Goal: Transaction & Acquisition: Purchase product/service

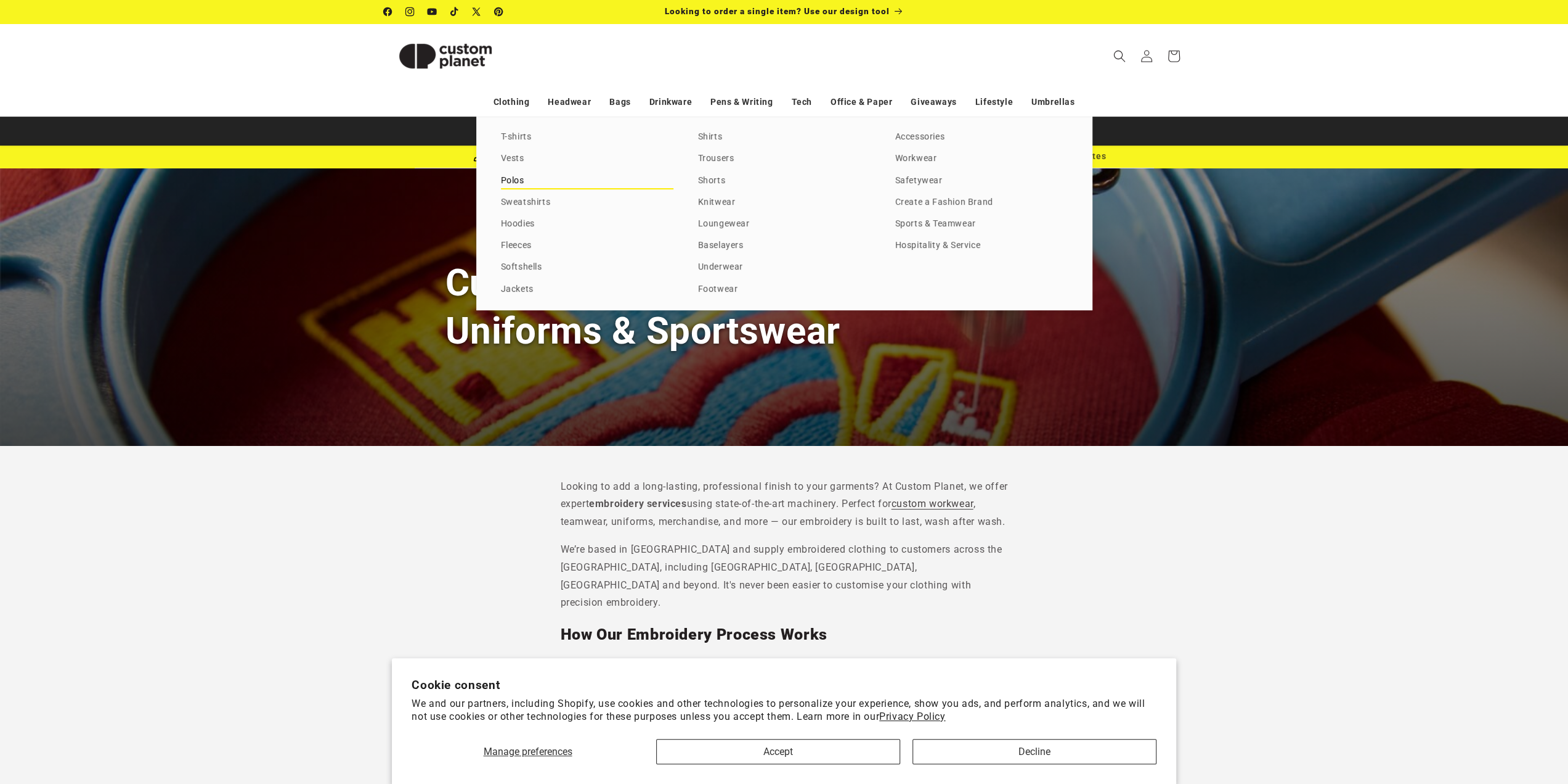
click at [510, 180] on link "Polos" at bounding box center [587, 181] width 173 height 16
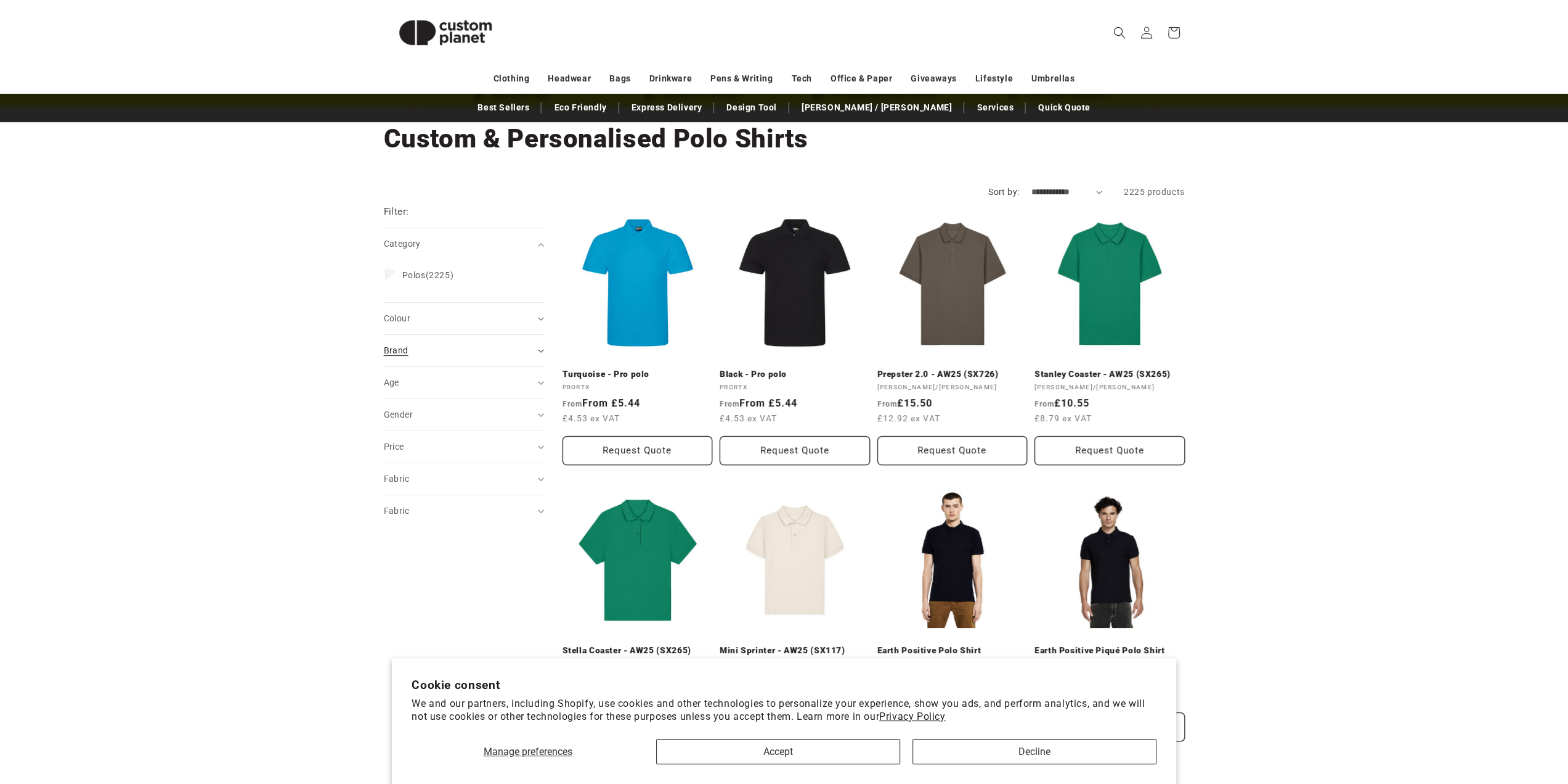
scroll to position [123, 0]
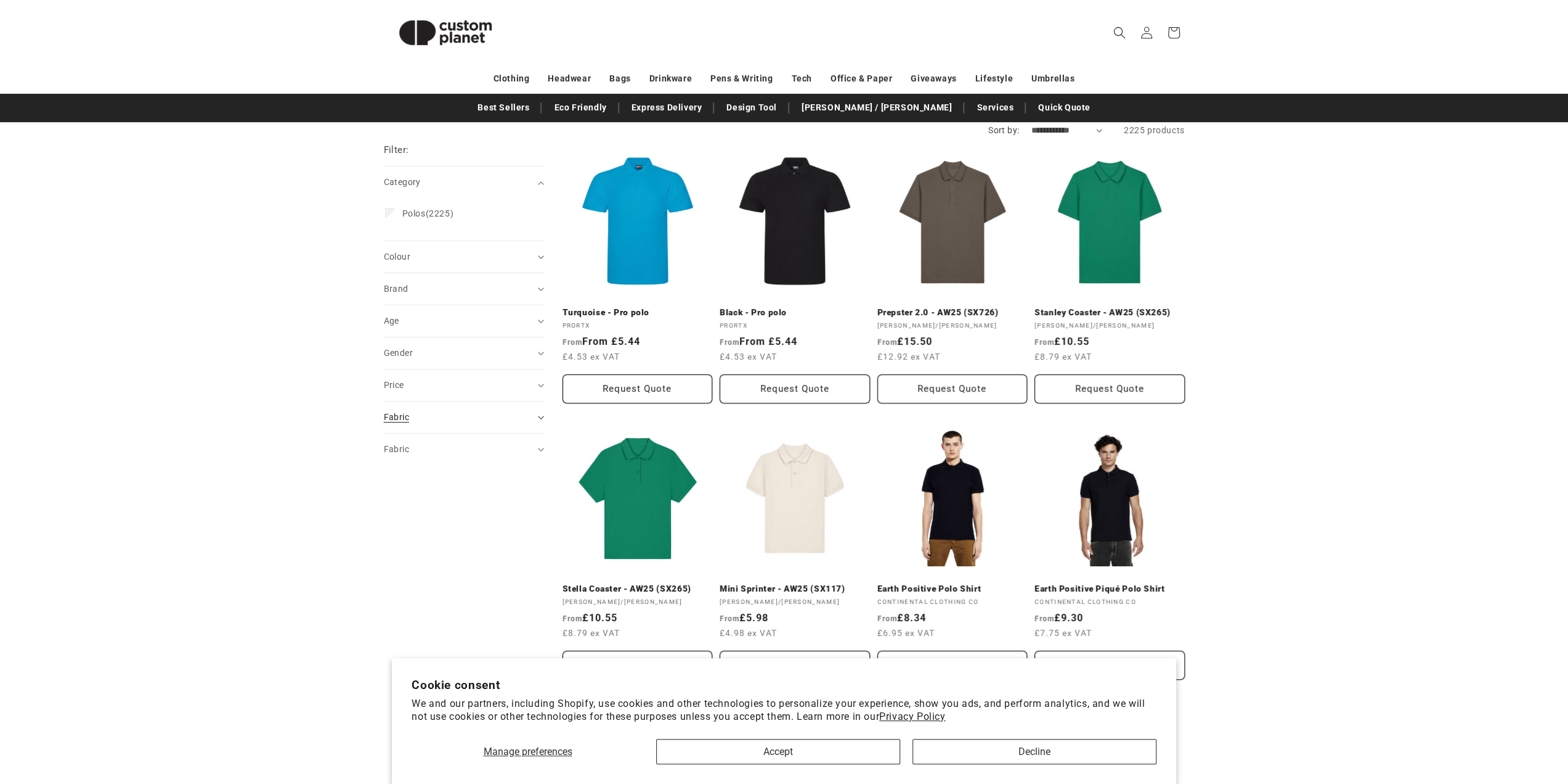
click at [407, 418] on span "Fabric (0)" at bounding box center [396, 417] width 25 height 10
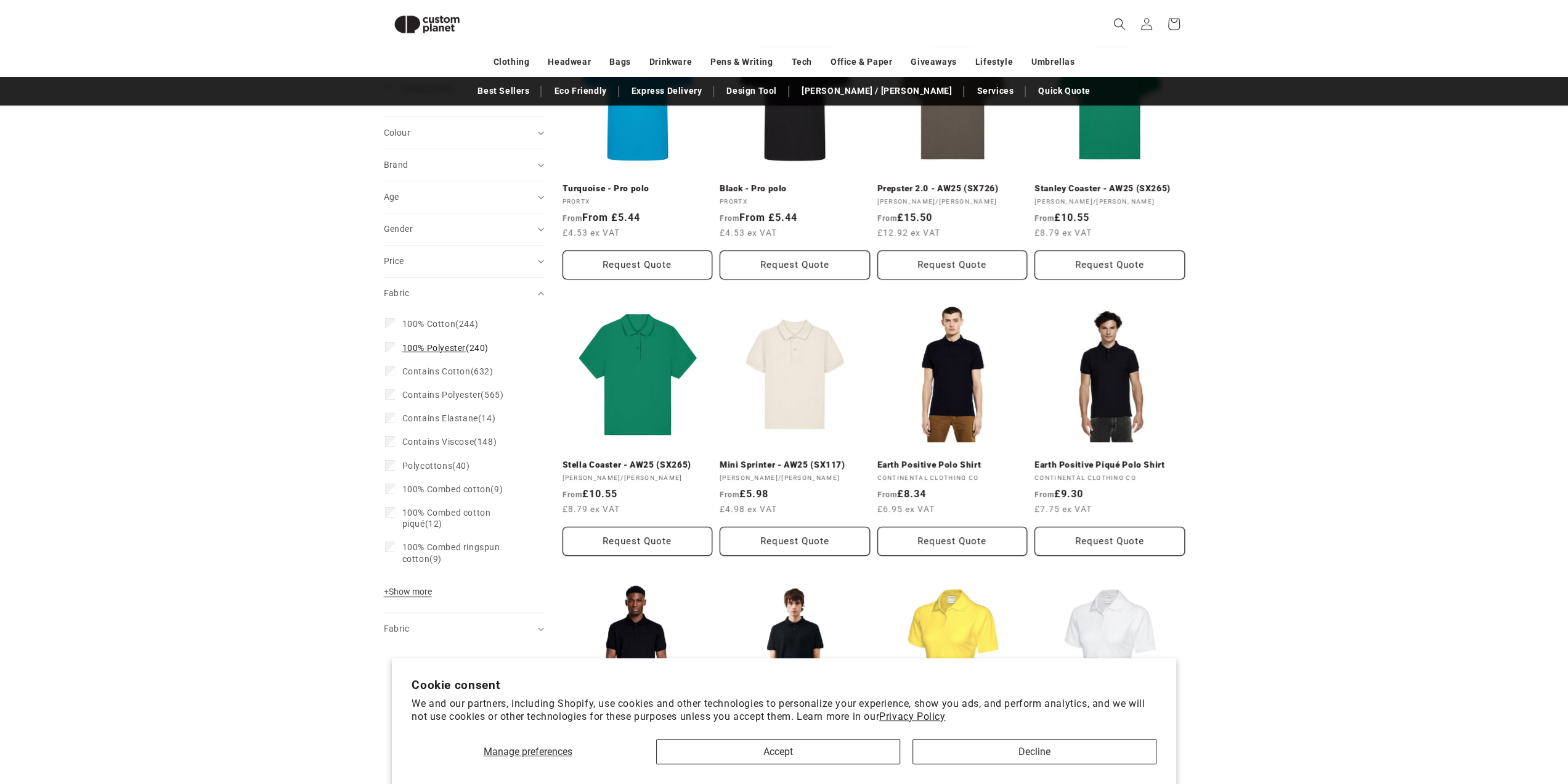
scroll to position [230, 0]
click at [439, 320] on span "100% Cotton" at bounding box center [429, 325] width 53 height 10
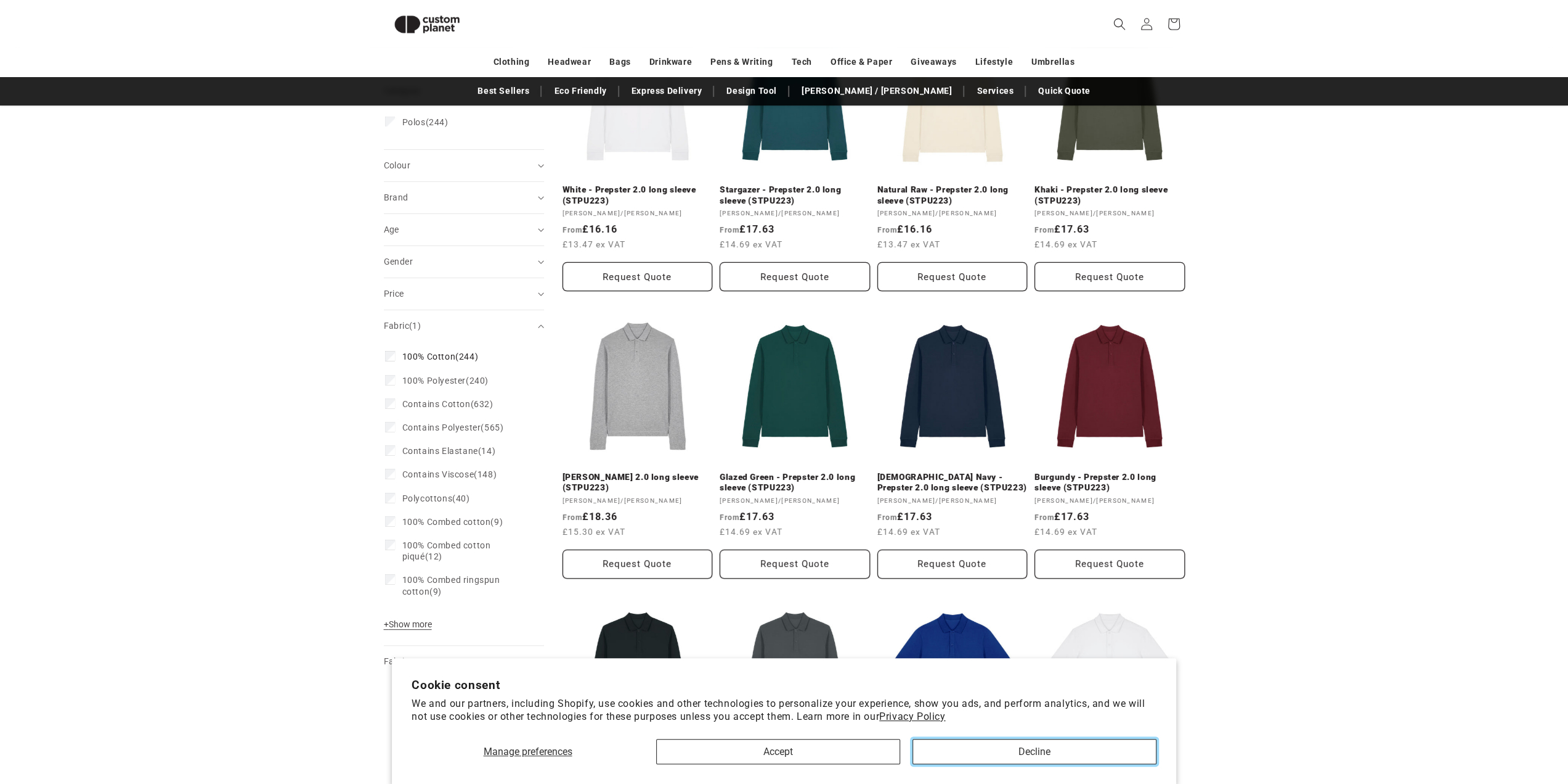
click at [952, 750] on button "Decline" at bounding box center [1034, 751] width 244 height 25
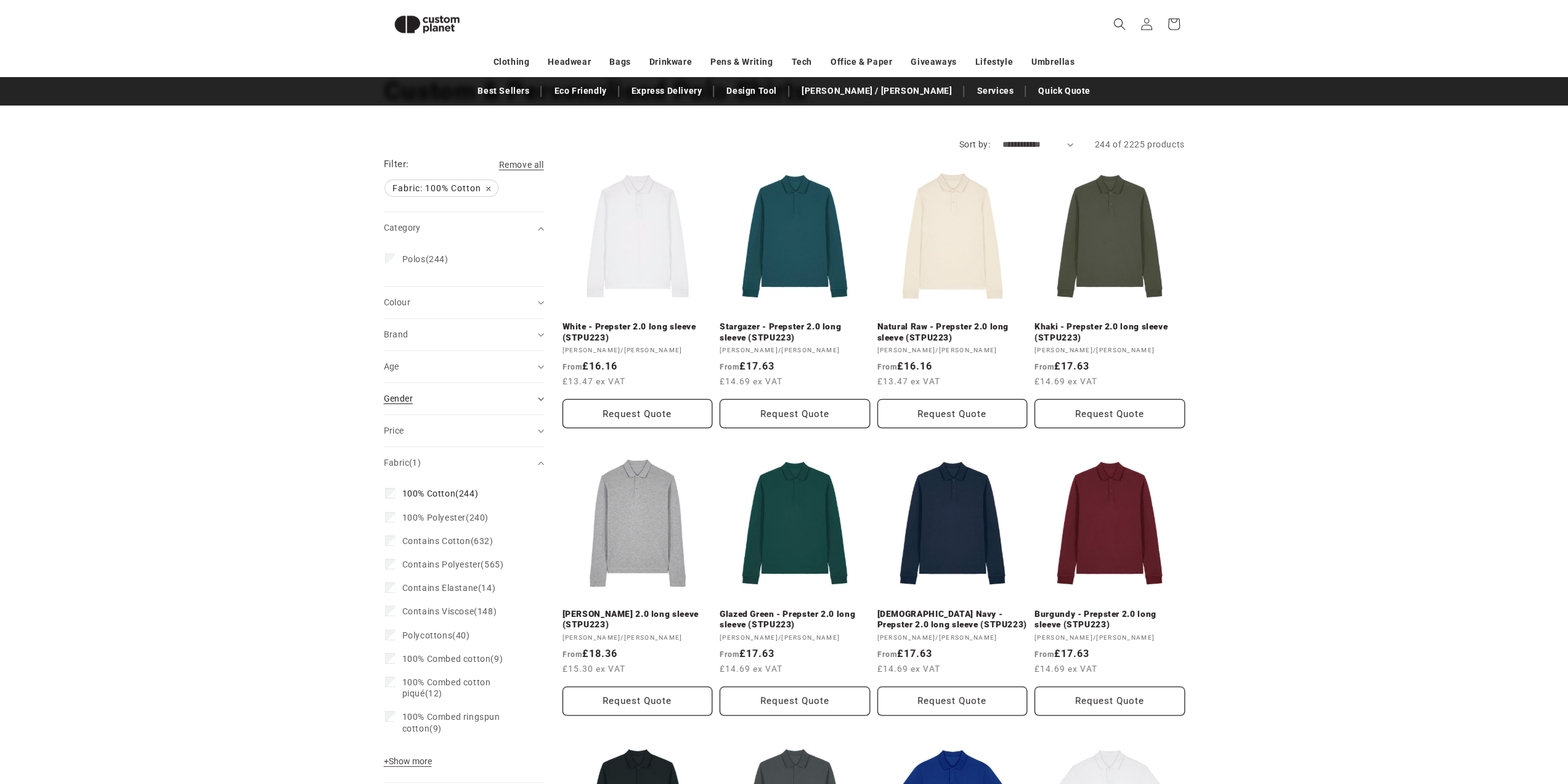
scroll to position [44, 0]
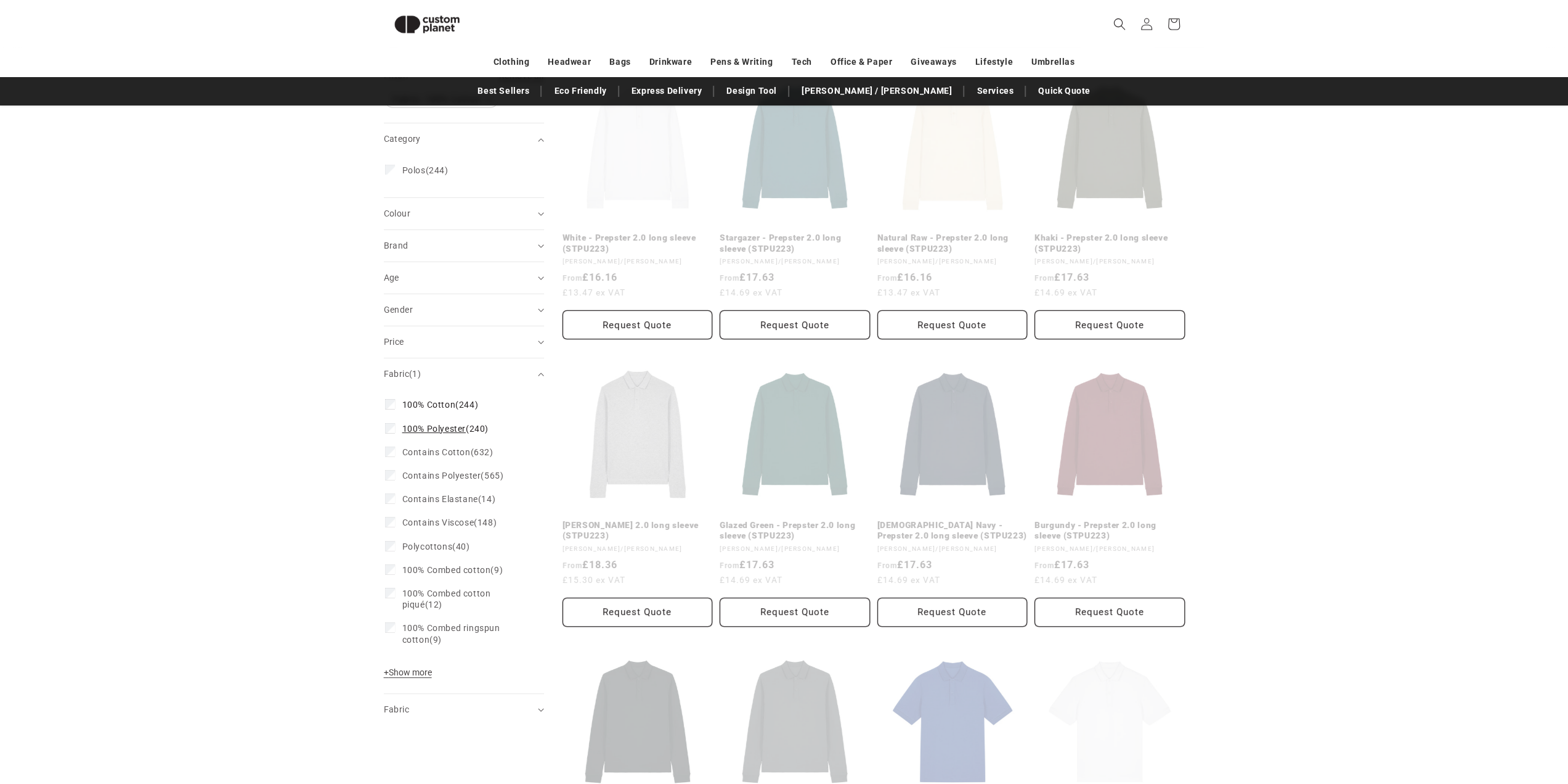
scroll to position [230, 0]
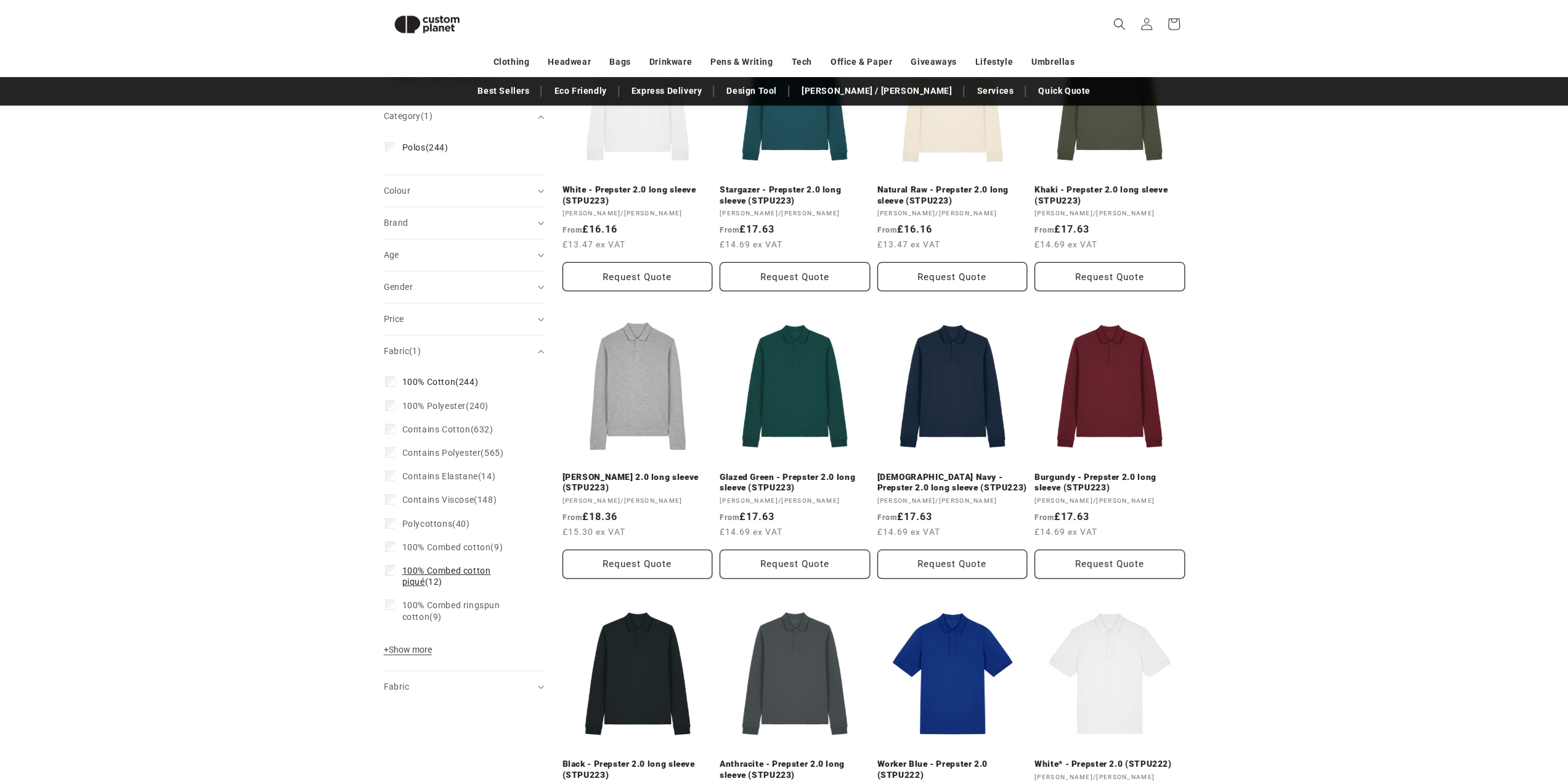
click at [491, 567] on span "100% Combed cotton piqué" at bounding box center [447, 576] width 89 height 21
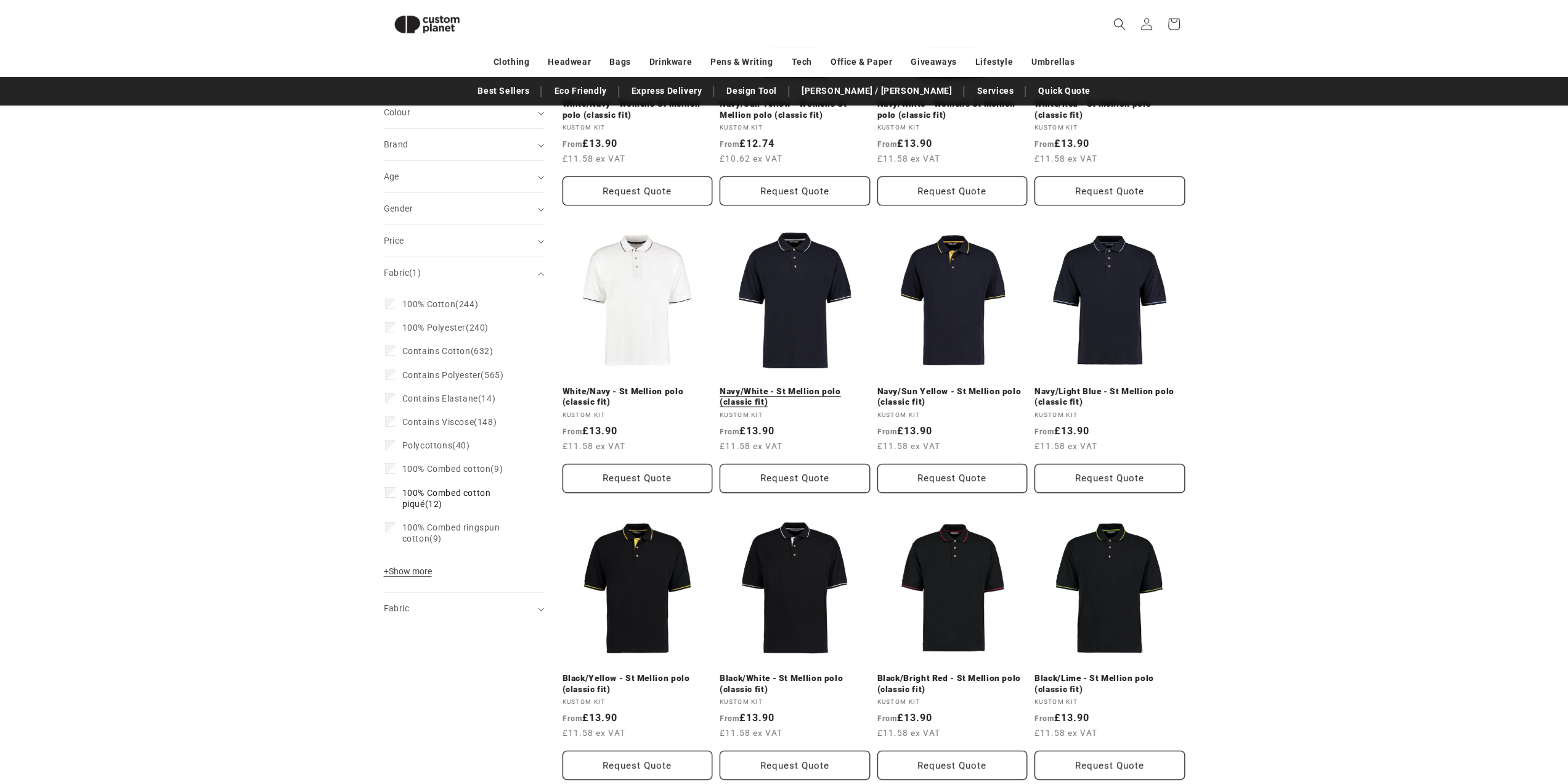
scroll to position [230, 0]
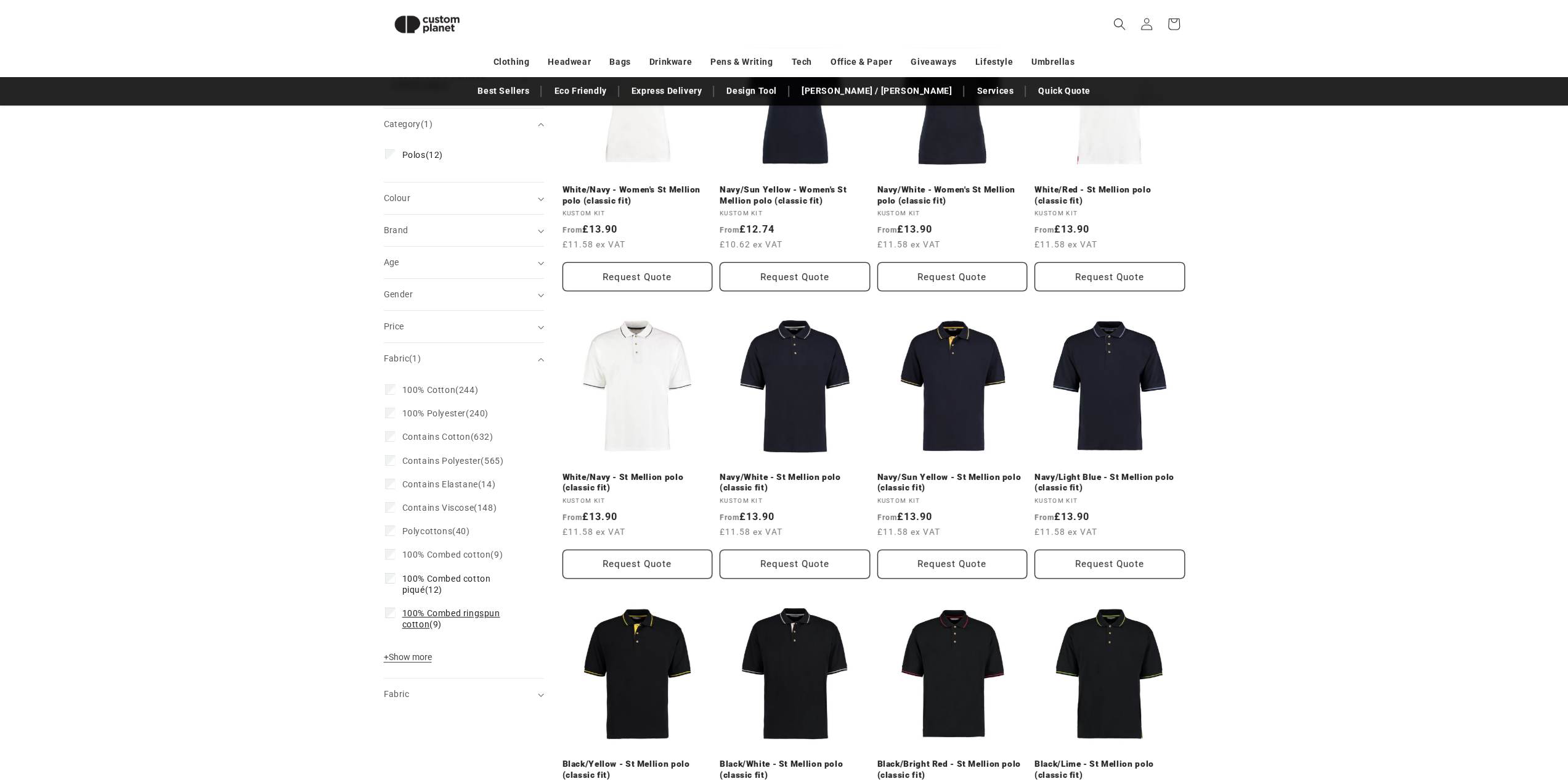
click at [457, 611] on span "100% Combed ringspun cotton" at bounding box center [452, 618] width 98 height 21
click at [450, 582] on span "100% Combed cotton" at bounding box center [447, 587] width 89 height 10
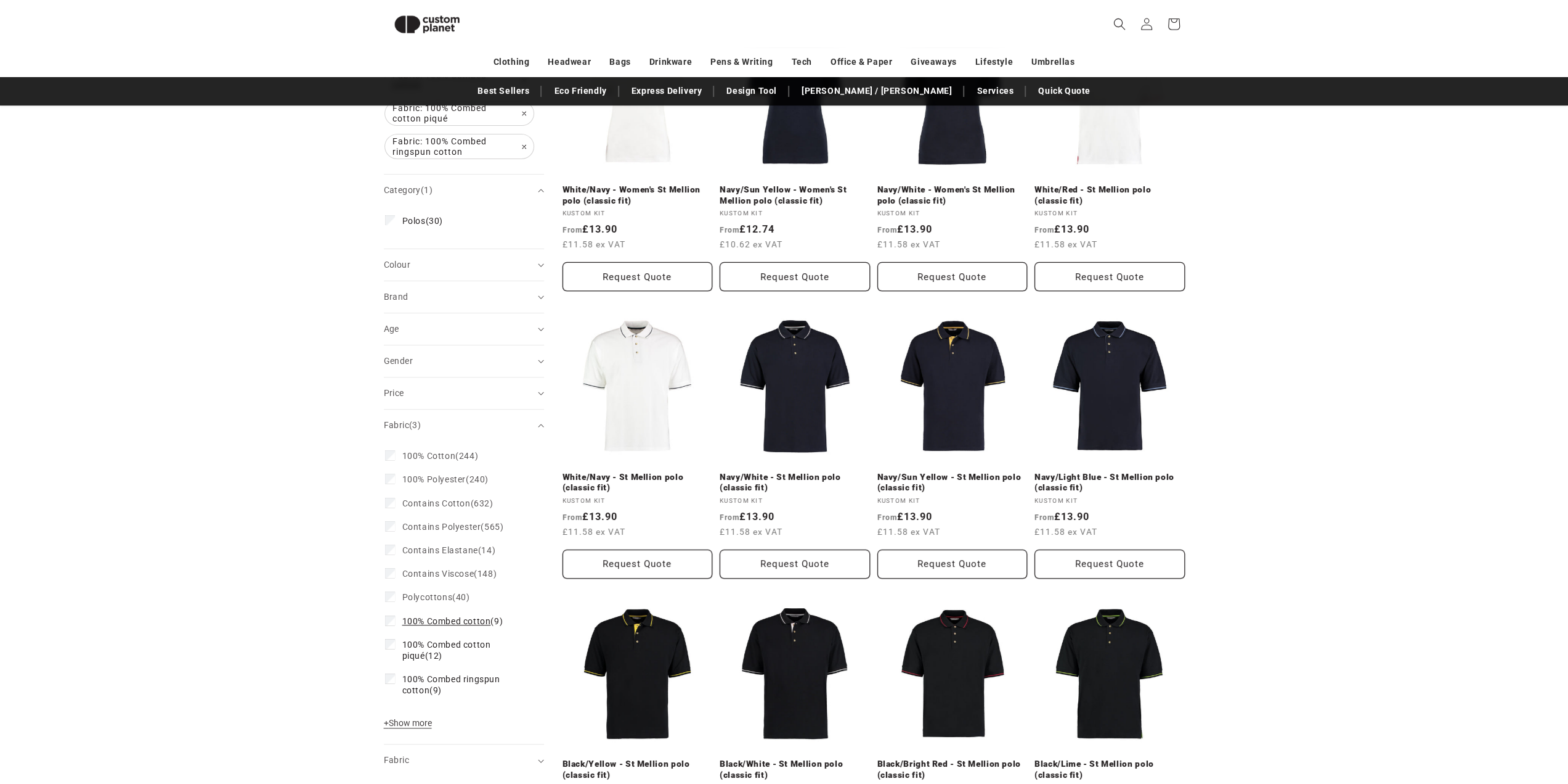
click at [390, 618] on icon at bounding box center [390, 619] width 7 height 4
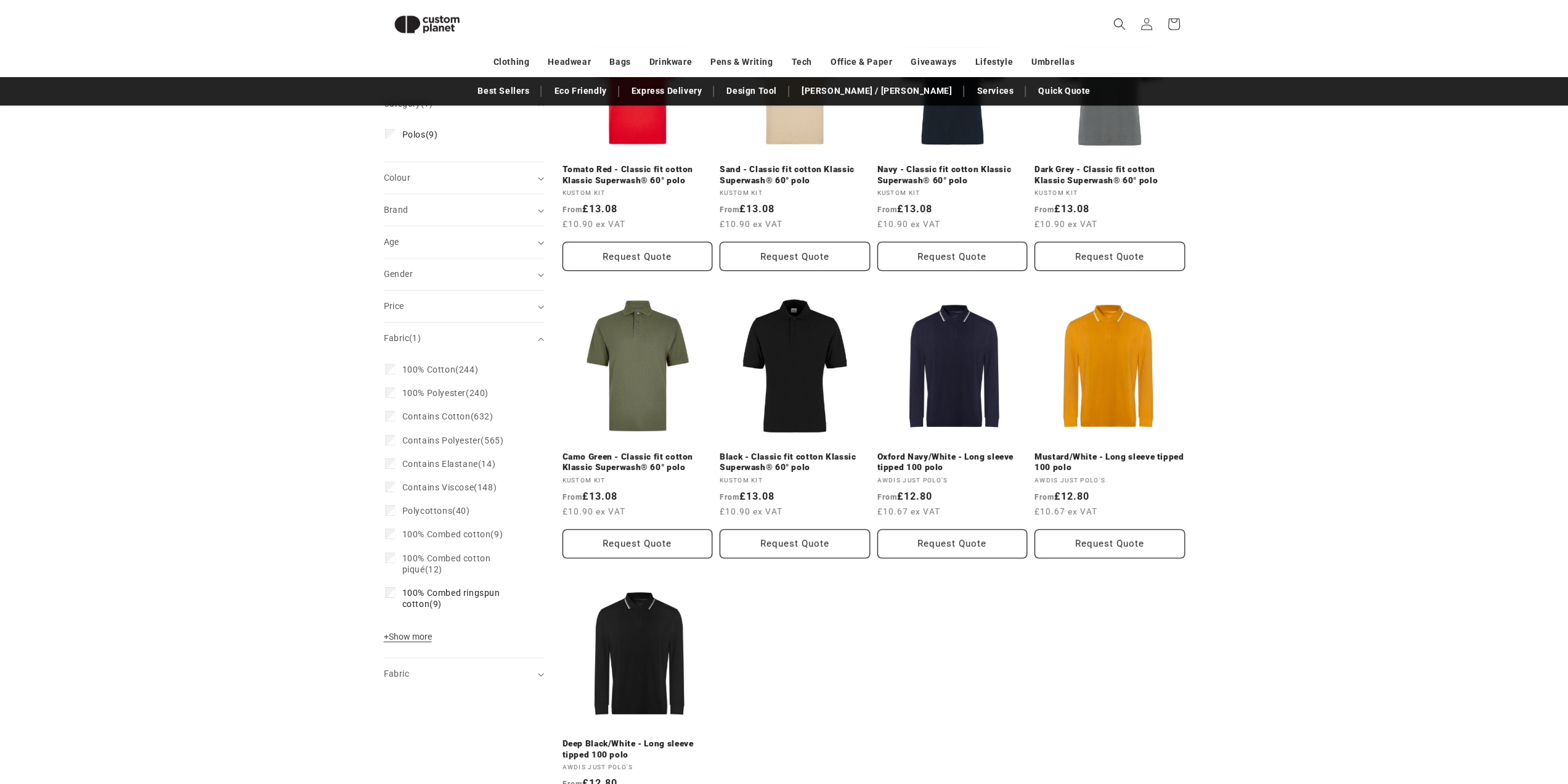
scroll to position [106, 0]
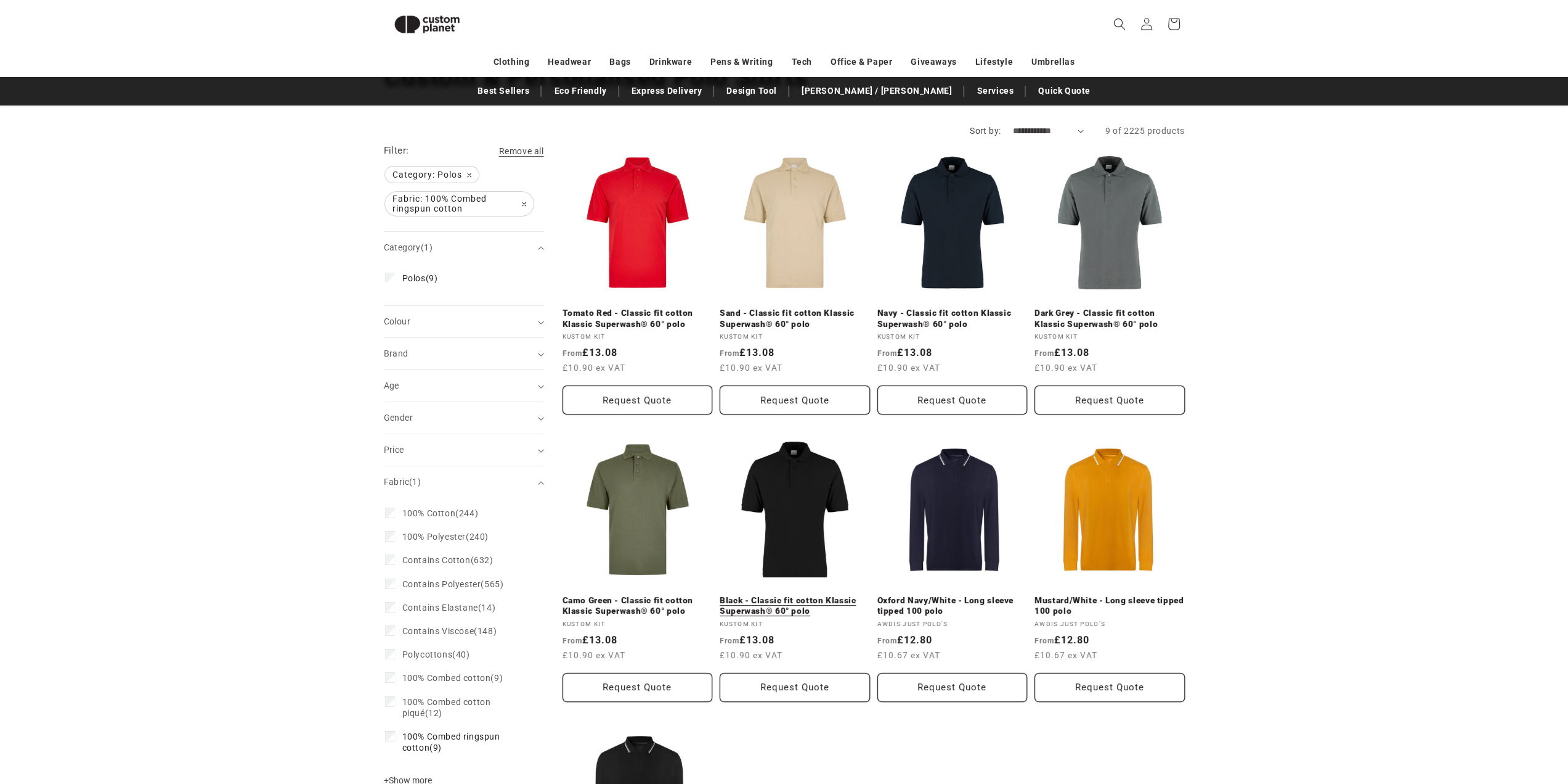
click at [801, 595] on link "Black - Classic fit cotton Klassic Superwash® 60° polo" at bounding box center [794, 605] width 150 height 21
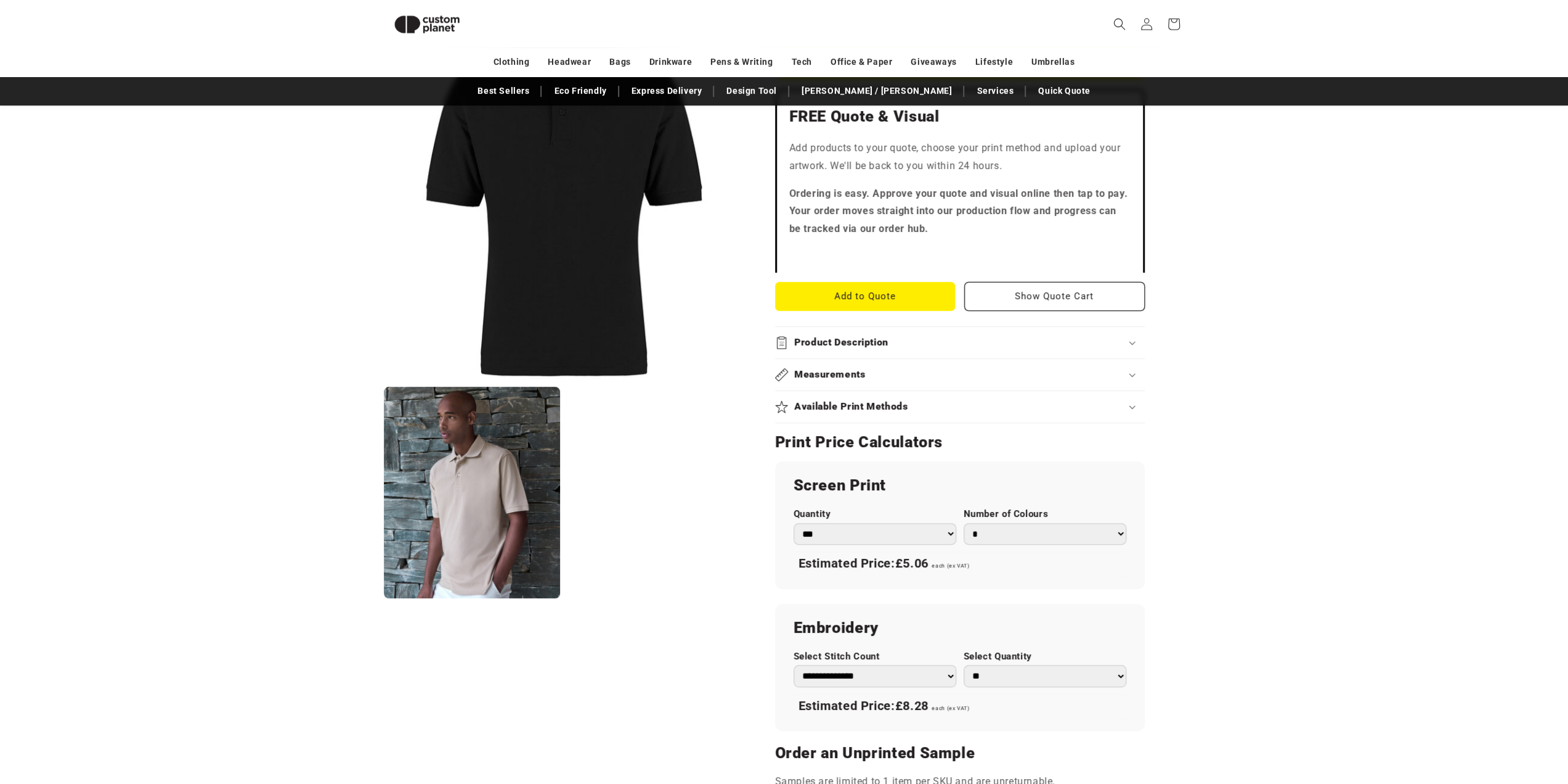
scroll to position [415, 0]
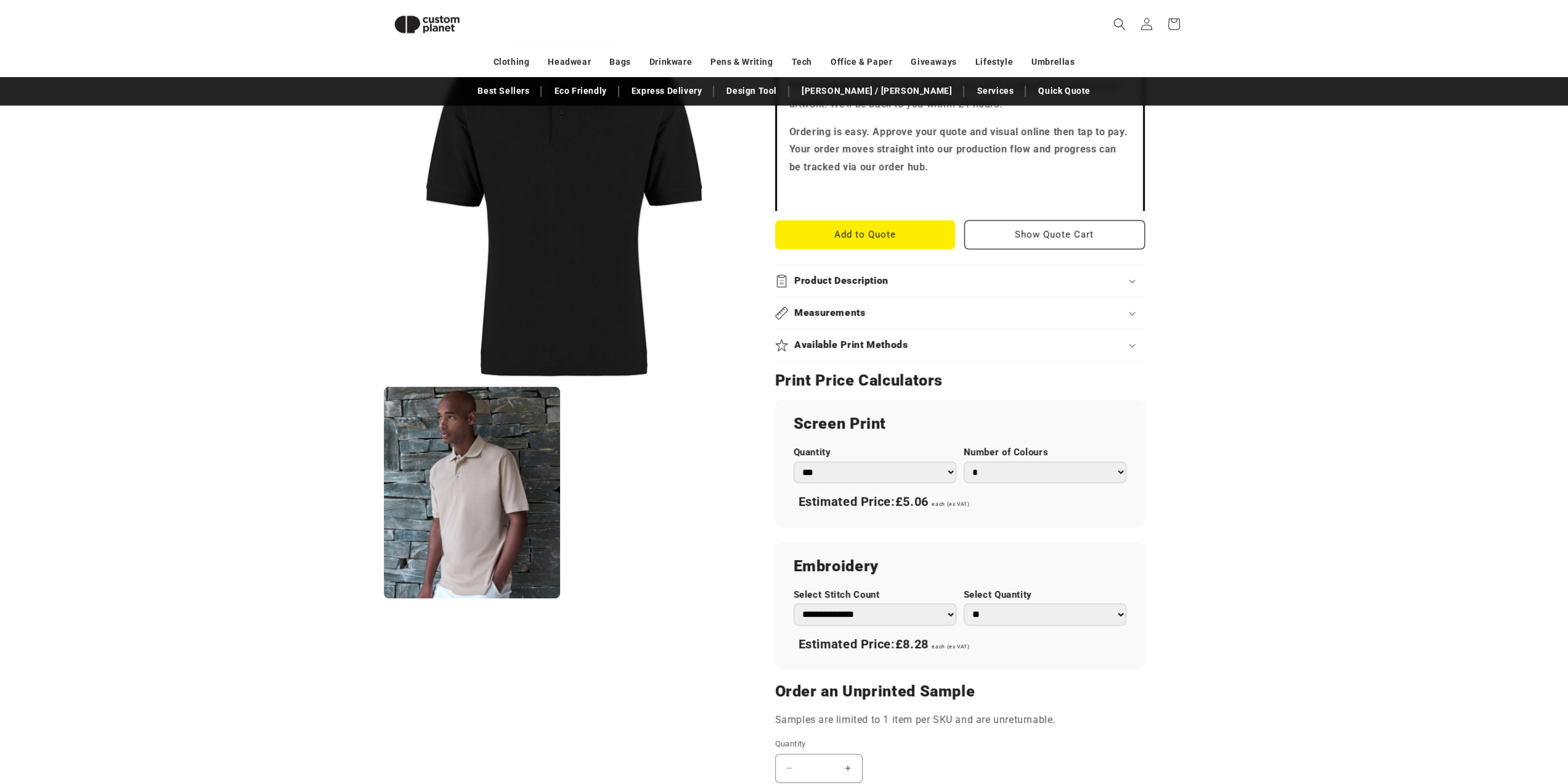
click at [1087, 471] on select "* * * * * * *" at bounding box center [1045, 472] width 162 height 21
click at [964, 461] on select "* * * * * * *" at bounding box center [1045, 472] width 162 height 21
click at [1064, 476] on select "* * * * * * *" at bounding box center [1045, 472] width 162 height 21
select select "*"
click at [964, 461] on select "* * * * * * *" at bounding box center [1045, 472] width 162 height 21
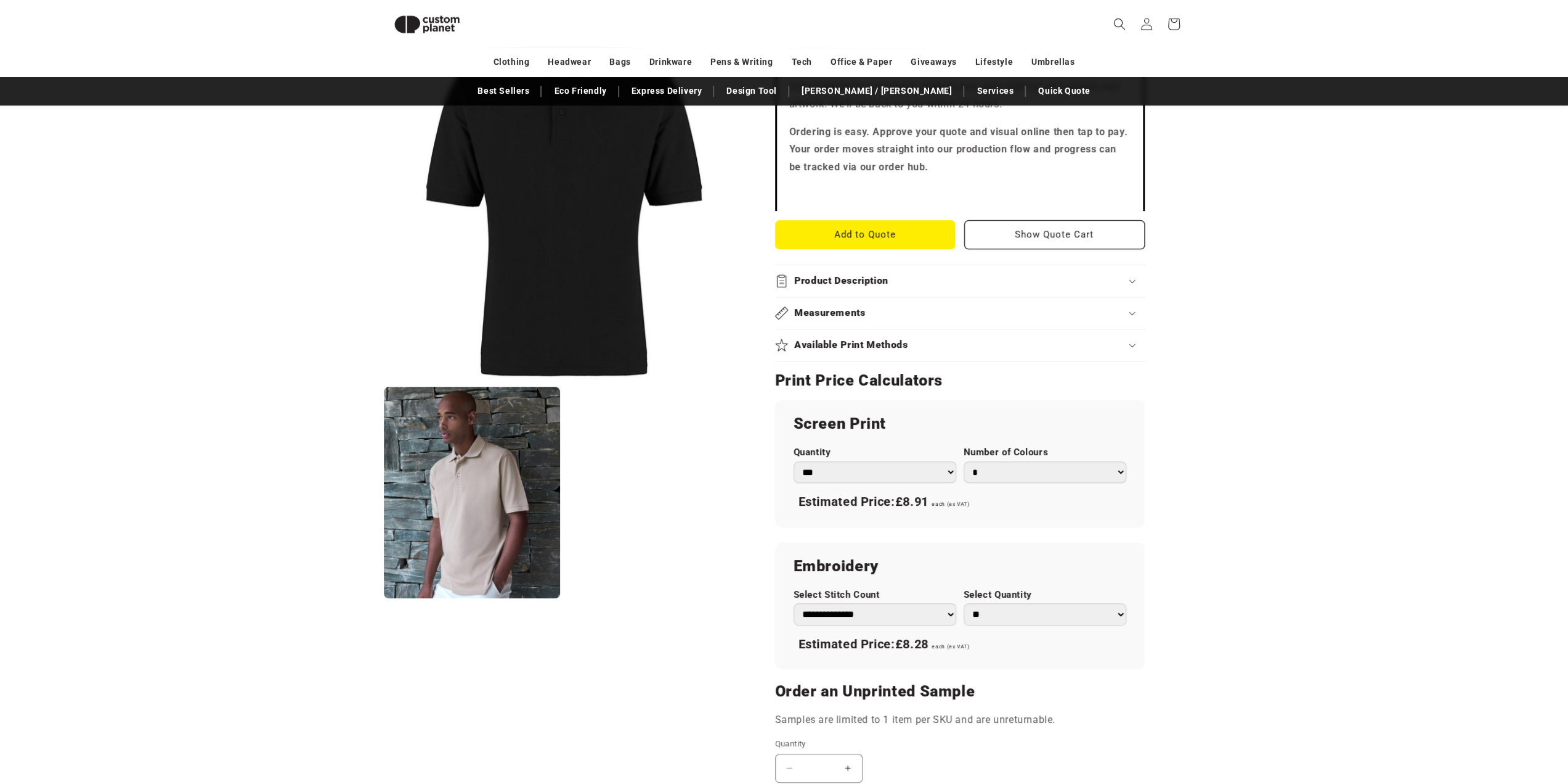
scroll to position [353, 0]
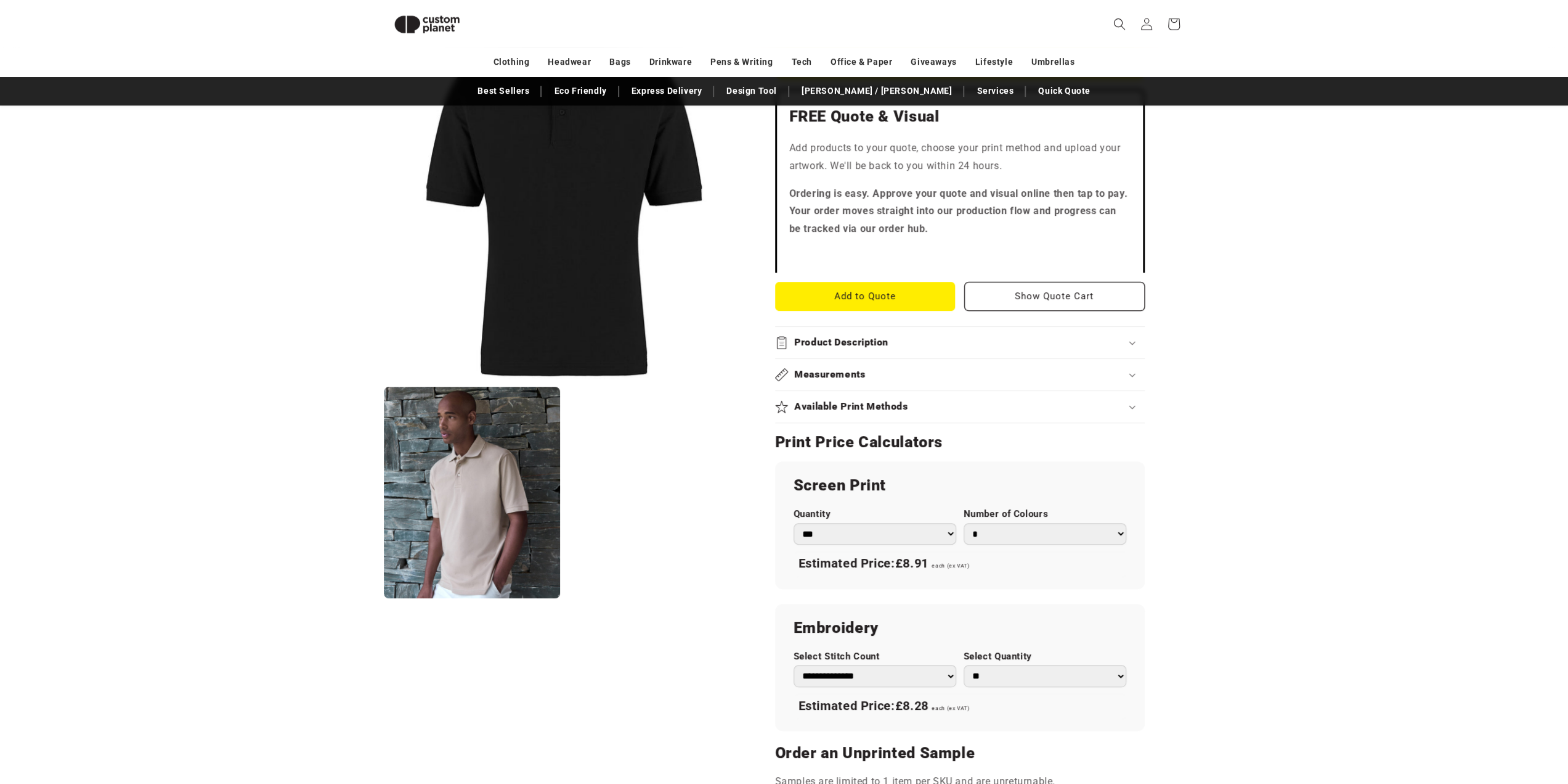
click at [893, 403] on h2 "Available Print Methods" at bounding box center [851, 407] width 114 height 13
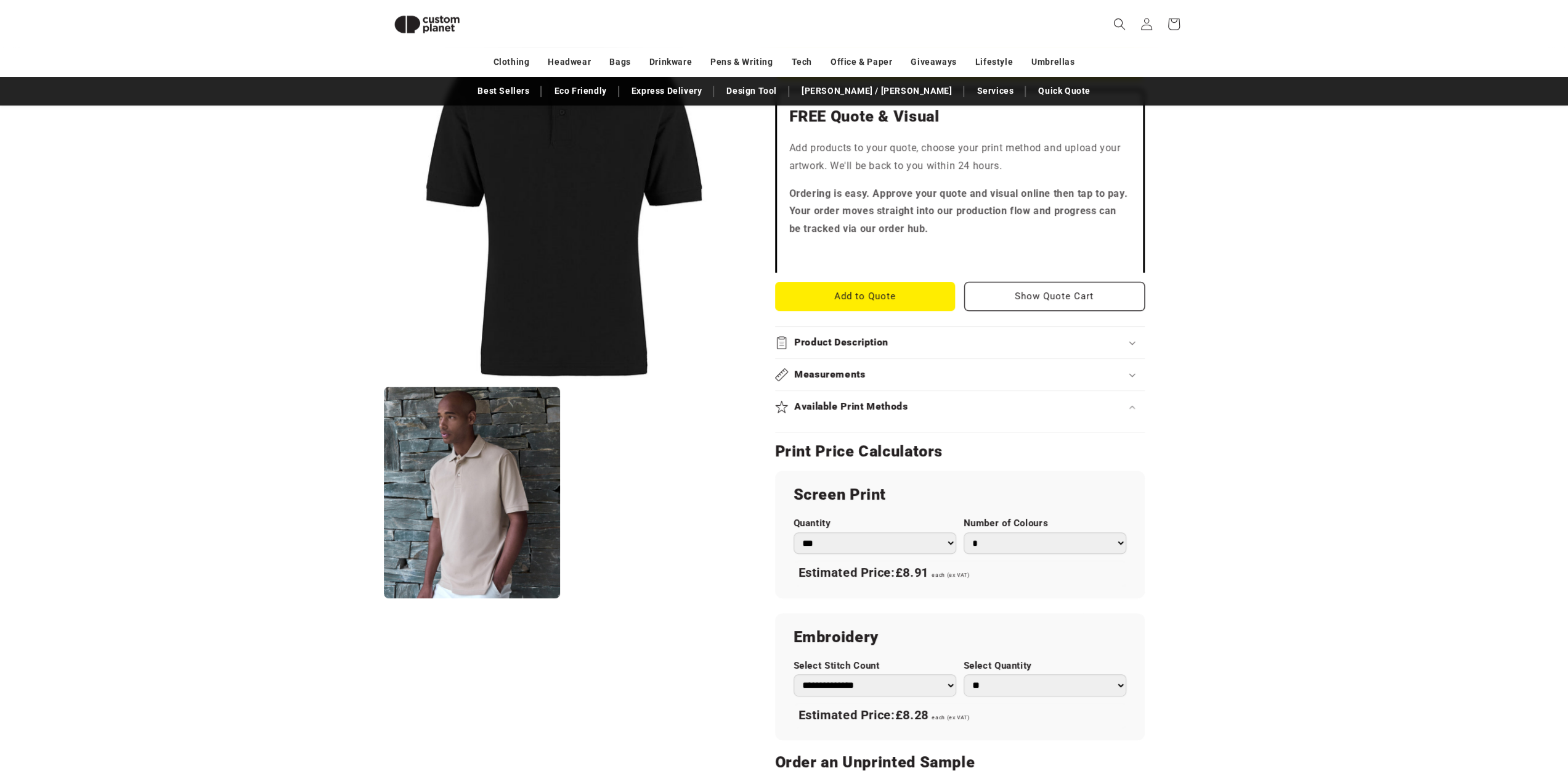
click at [1072, 401] on div "Available Print Methods" at bounding box center [960, 407] width 370 height 13
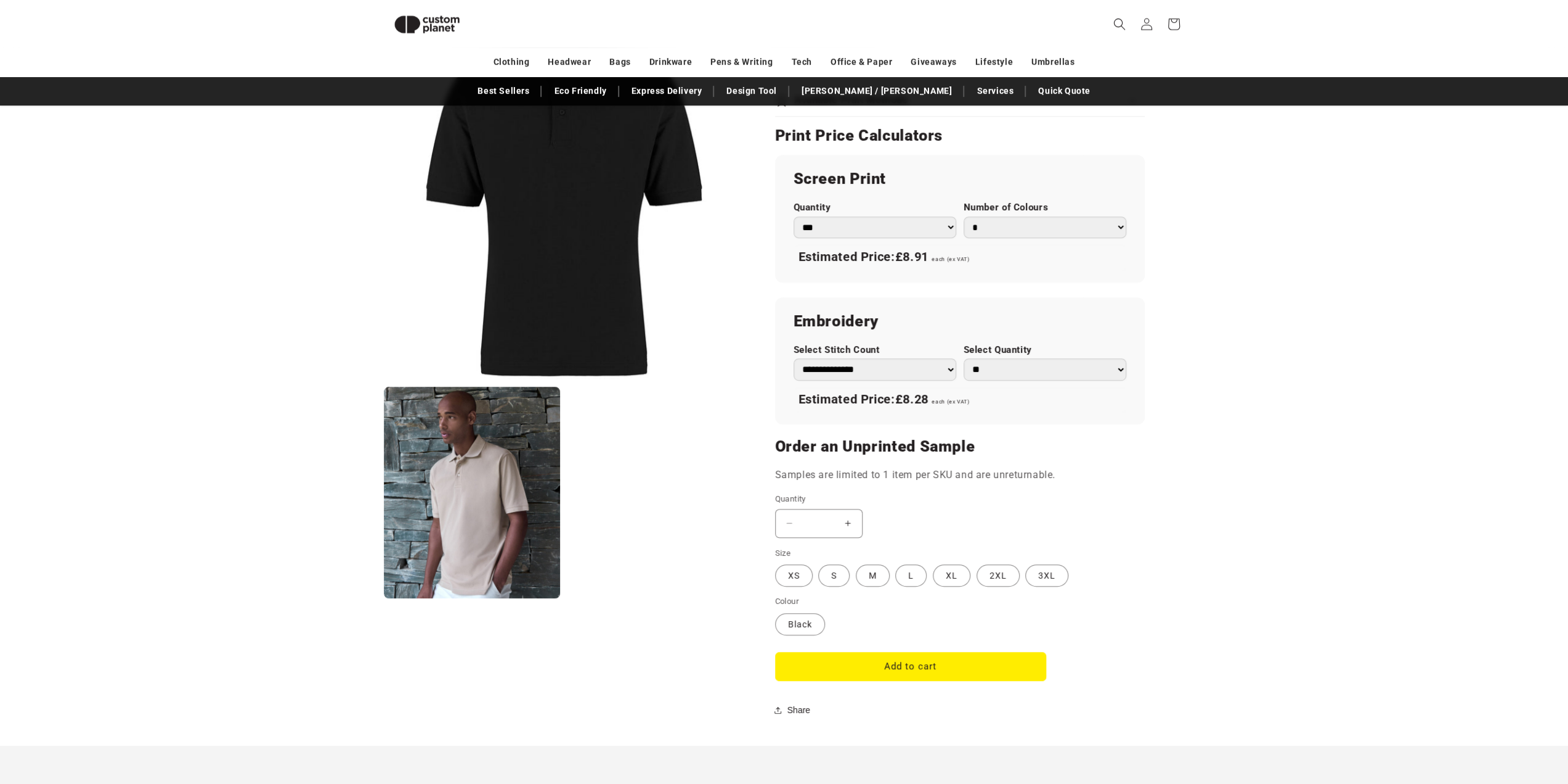
scroll to position [662, 0]
click at [876, 570] on label "M Variant sold out or unavailable" at bounding box center [872, 573] width 34 height 22
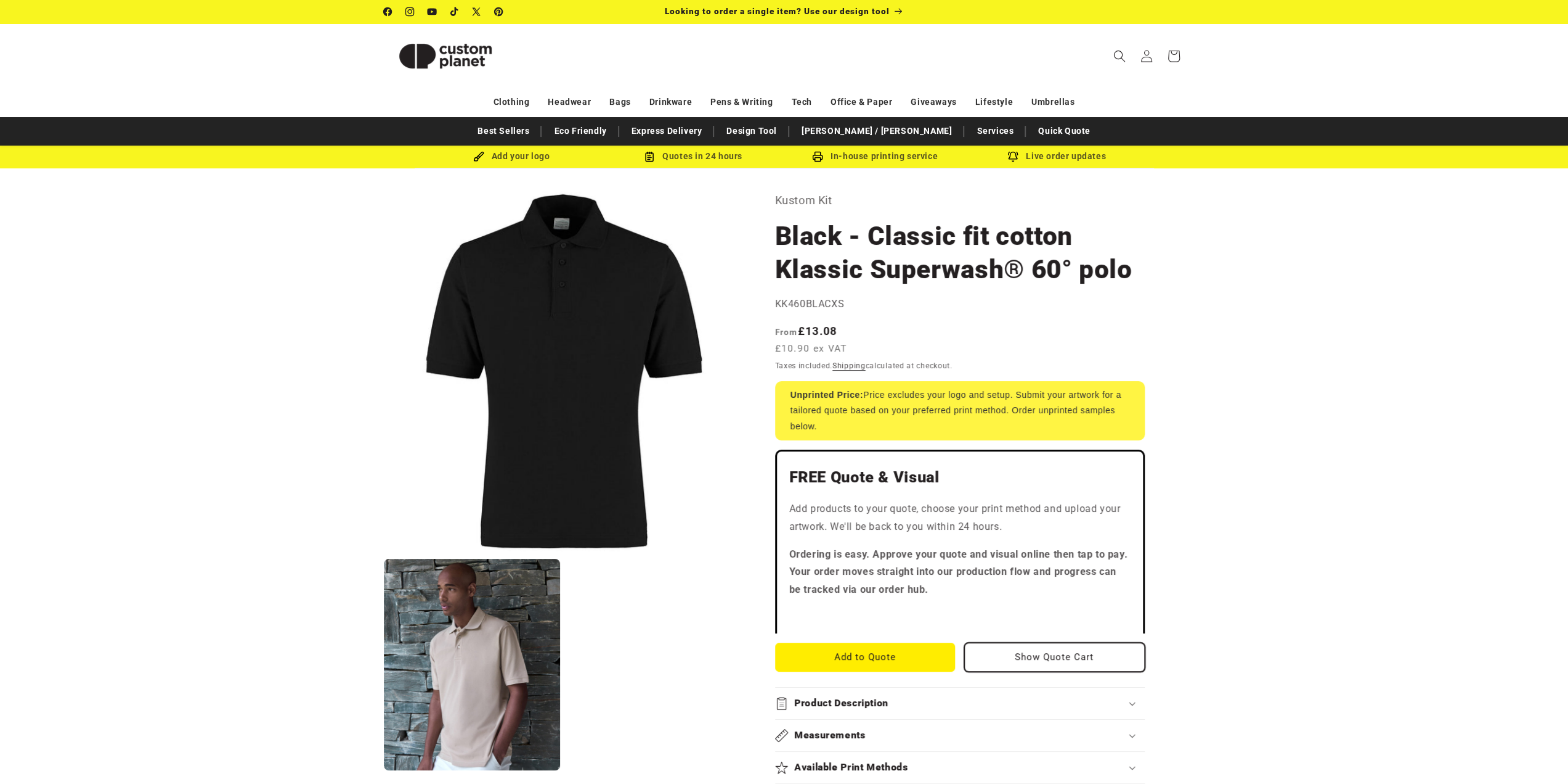
click at [1008, 652] on button "Show Quote Cart" at bounding box center [1055, 656] width 180 height 29
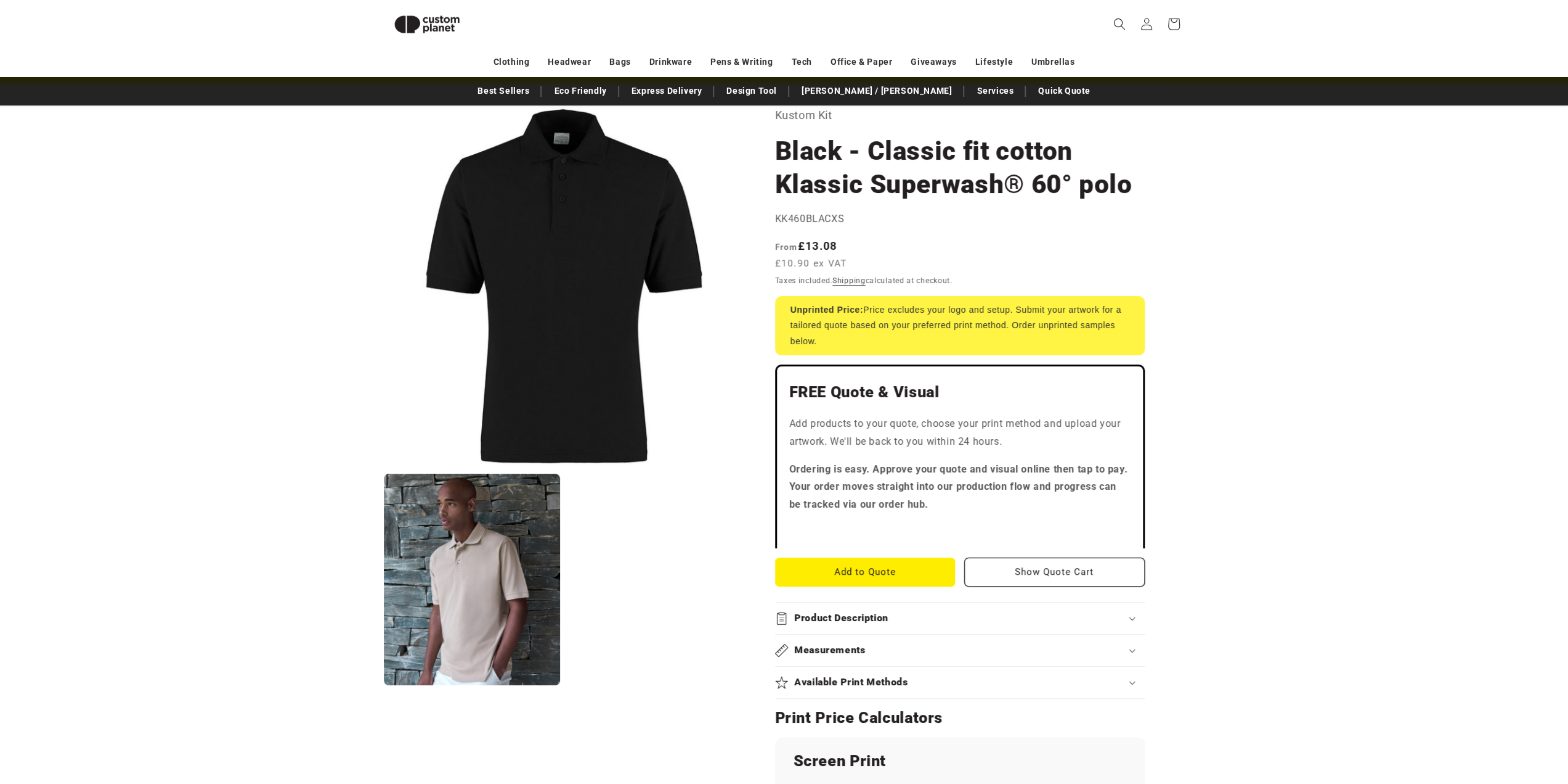
scroll to position [45, 0]
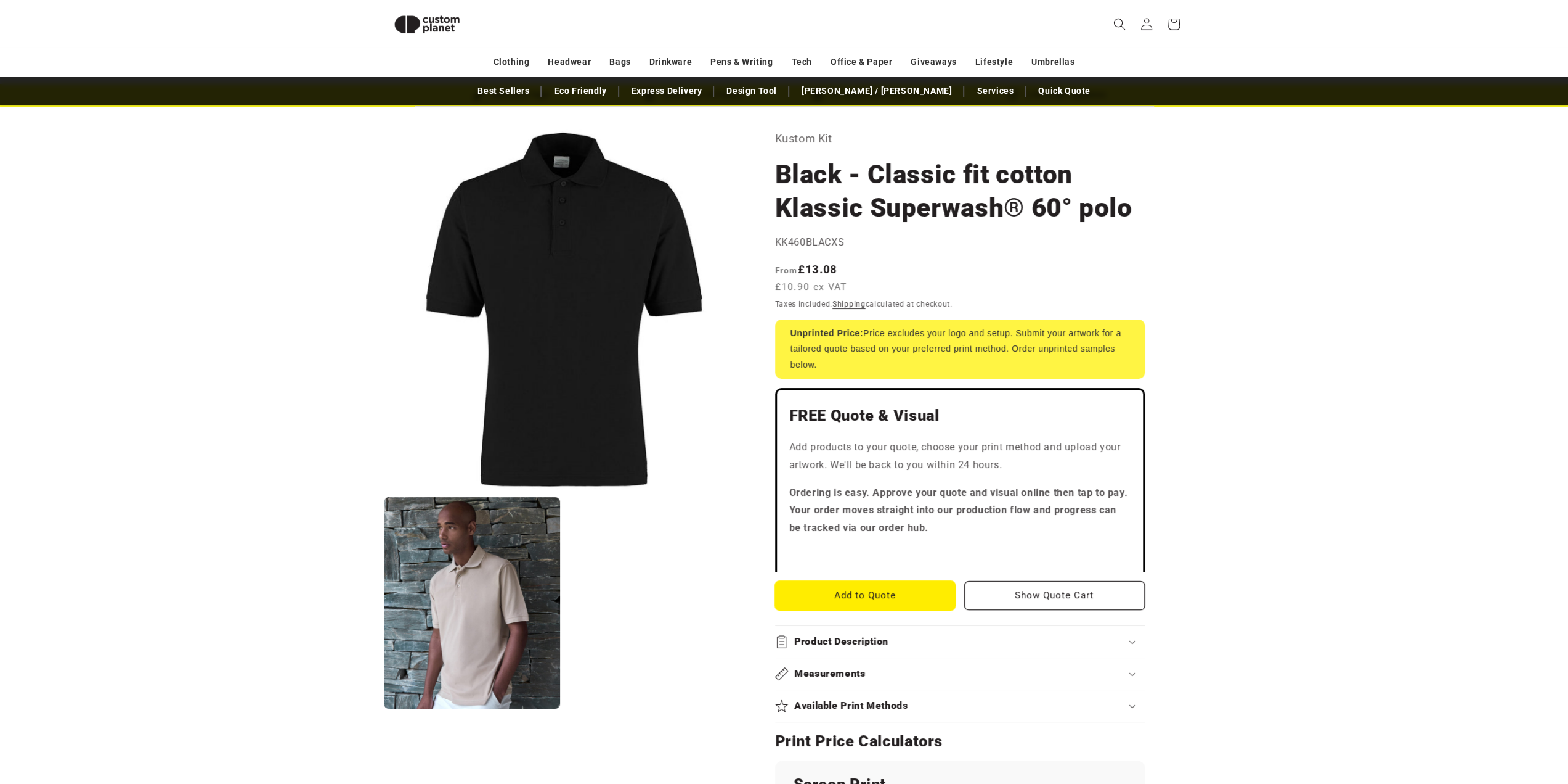
click at [857, 592] on button "Add to Quote" at bounding box center [866, 595] width 180 height 29
